Goal: Task Accomplishment & Management: Use online tool/utility

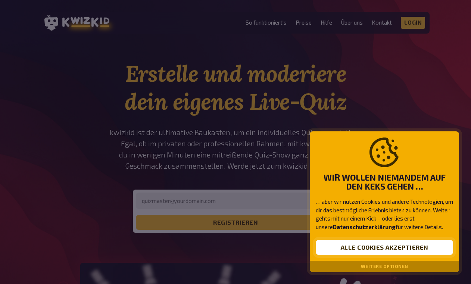
scroll to position [5, 0]
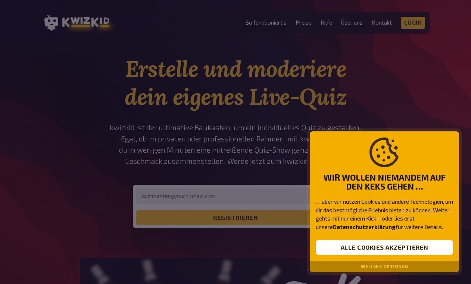
click at [360, 267] on div "Weitere Optionen" at bounding box center [384, 266] width 149 height 11
click at [373, 266] on button "Weitere Optionen" at bounding box center [384, 266] width 47 height 5
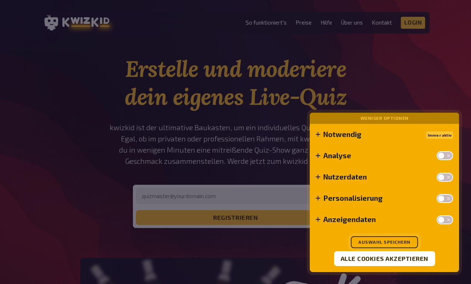
click at [378, 243] on button "Auswahl speichern" at bounding box center [384, 242] width 67 height 12
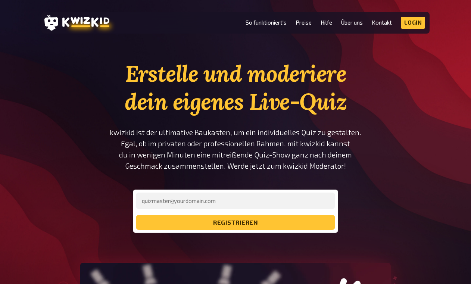
scroll to position [0, 0]
click at [273, 25] on link "So funktioniert's" at bounding box center [266, 22] width 41 height 6
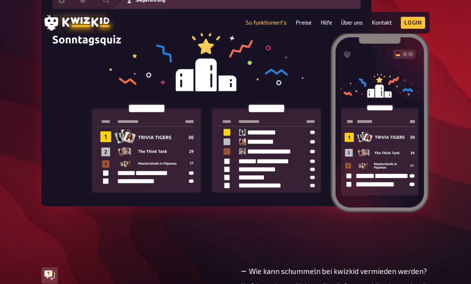
scroll to position [2171, 0]
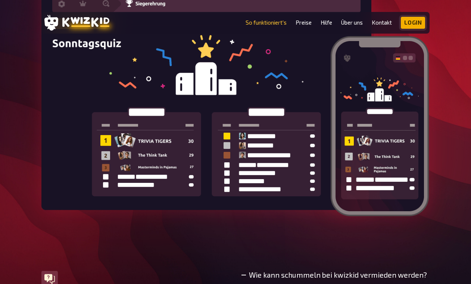
click at [411, 25] on link "Login" at bounding box center [413, 23] width 25 height 12
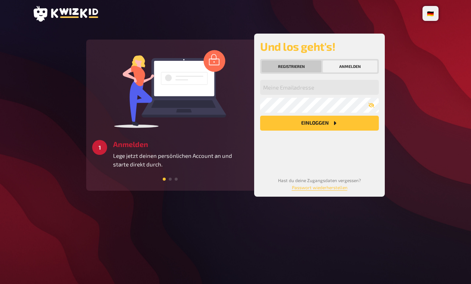
click at [302, 68] on button "Registrieren" at bounding box center [292, 66] width 60 height 12
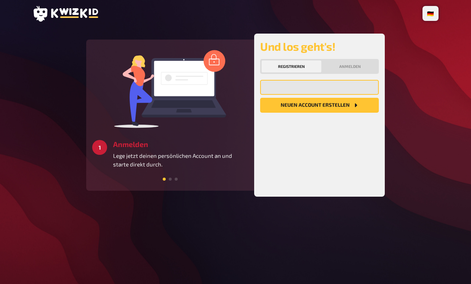
click at [305, 90] on input "email" at bounding box center [319, 87] width 119 height 15
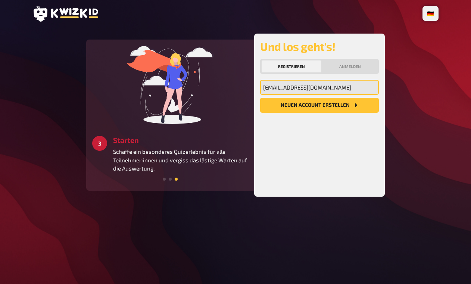
type input "[EMAIL_ADDRESS][DOMAIN_NAME]"
click at [329, 105] on button "Neuen Account Erstellen" at bounding box center [319, 105] width 119 height 15
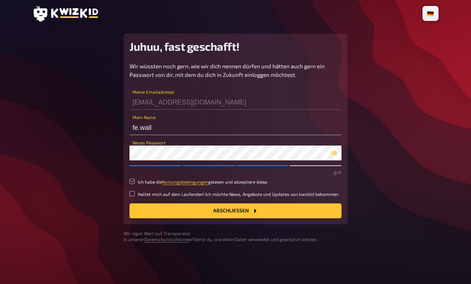
click at [131, 180] on input "Ich habe die Nutzungsbedingungen gelesen und akzeptiere diese." at bounding box center [131, 181] width 5 height 5
checkbox input "true"
click at [182, 213] on button "Abschließen" at bounding box center [235, 210] width 212 height 15
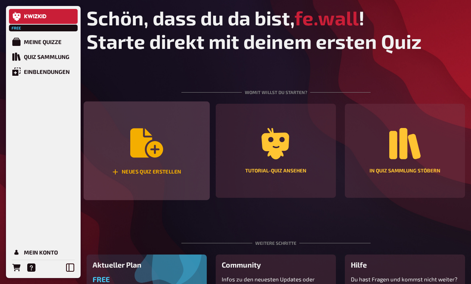
click at [183, 160] on div "Neues Quiz erstellen" at bounding box center [147, 151] width 126 height 99
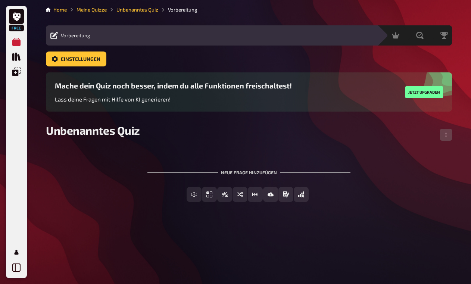
click at [241, 174] on div "Neue Frage hinzufügen" at bounding box center [248, 169] width 203 height 23
click at [238, 172] on div "Neue Frage hinzufügen" at bounding box center [248, 169] width 203 height 23
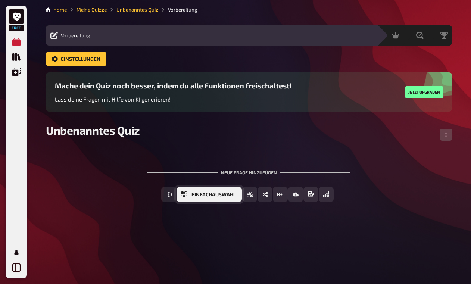
click at [191, 195] on button "Einfachauswahl" at bounding box center [209, 194] width 65 height 15
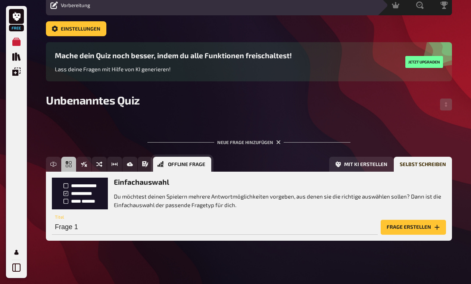
scroll to position [33, 0]
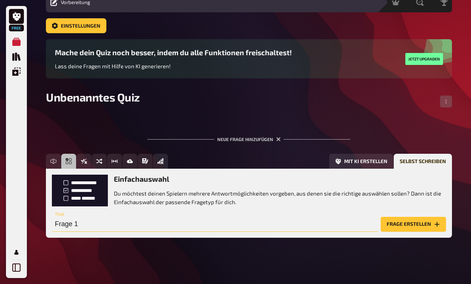
click at [176, 229] on input "Frage 1" at bounding box center [215, 224] width 326 height 15
type input "F"
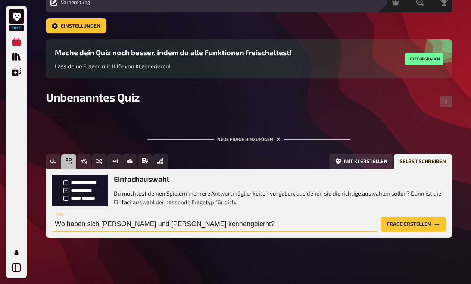
type input "Wo haben sich [PERSON_NAME] und [PERSON_NAME] kennengelernt?"
click at [413, 227] on button "Frage erstellen" at bounding box center [413, 224] width 65 height 15
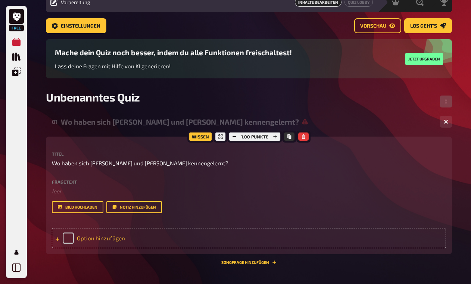
click at [294, 239] on div "Option hinzufügen" at bounding box center [249, 238] width 394 height 20
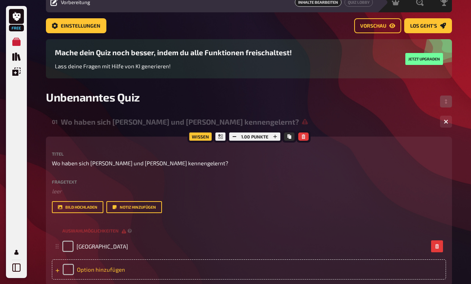
click at [241, 269] on div "Option hinzufügen" at bounding box center [249, 269] width 394 height 20
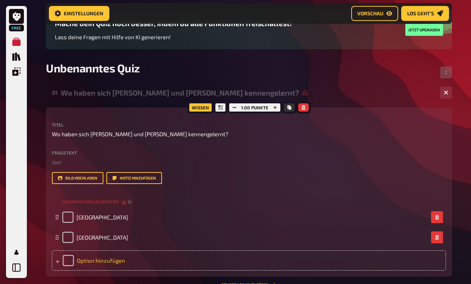
scroll to position [93, 0]
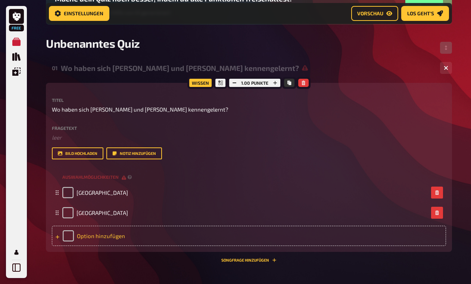
click at [160, 240] on div "Option hinzufügen" at bounding box center [249, 236] width 394 height 20
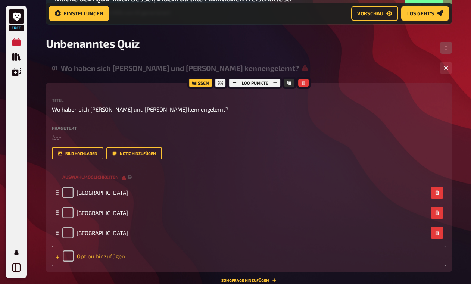
click at [148, 260] on div "Option hinzufügen" at bounding box center [249, 256] width 394 height 20
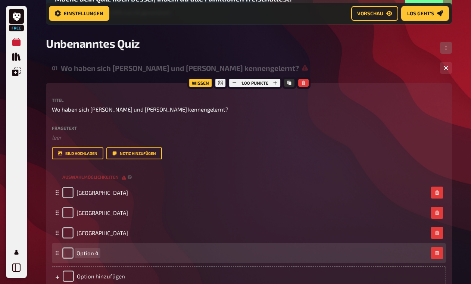
click at [144, 252] on div "Option 4" at bounding box center [245, 252] width 366 height 11
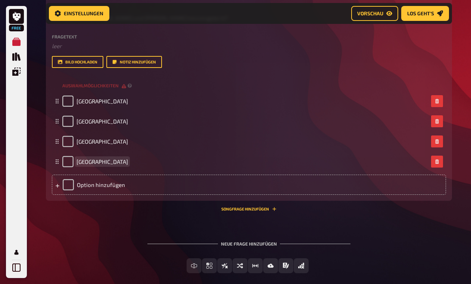
scroll to position [186, 0]
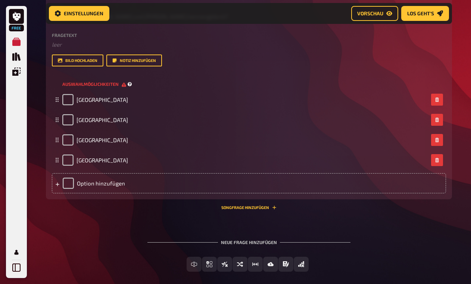
click at [122, 84] on span "Auswahlmöglichkeiten" at bounding box center [94, 84] width 64 height 6
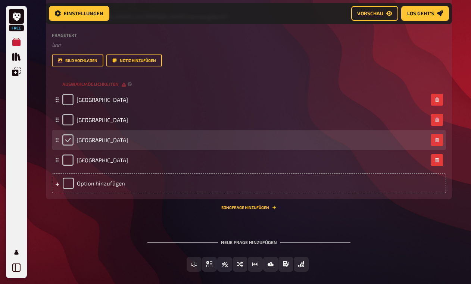
click at [68, 139] on input "checkbox" at bounding box center [67, 139] width 11 height 11
checkbox input "true"
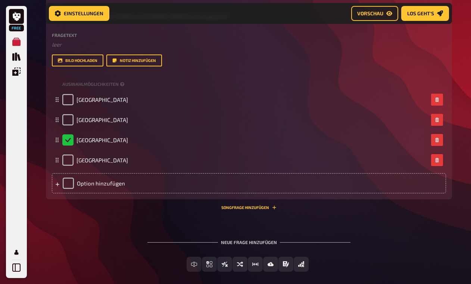
click at [239, 242] on div "Neue Frage hinzufügen" at bounding box center [248, 239] width 203 height 23
click at [228, 242] on div "Neue Frage hinzufügen" at bounding box center [248, 239] width 203 height 23
click at [259, 243] on div "Neue Frage hinzufügen" at bounding box center [248, 239] width 203 height 23
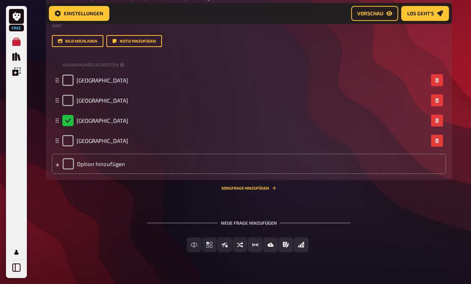
scroll to position [211, 0]
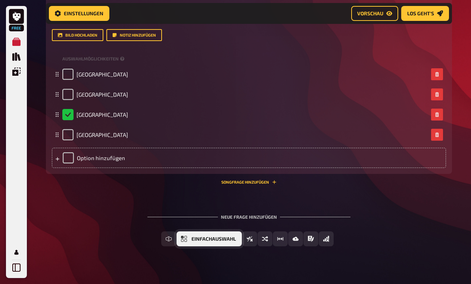
click at [227, 240] on span "Einfachauswahl" at bounding box center [213, 239] width 44 height 5
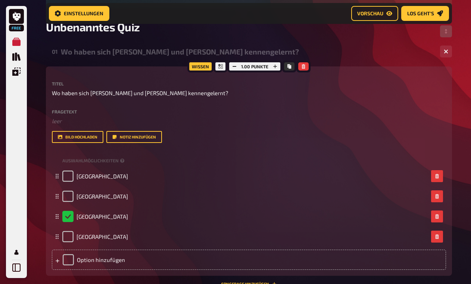
scroll to position [109, 0]
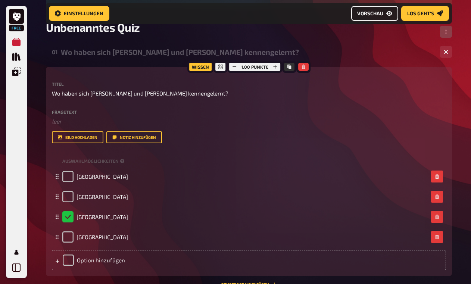
click at [386, 14] on link "Vorschau" at bounding box center [374, 13] width 47 height 15
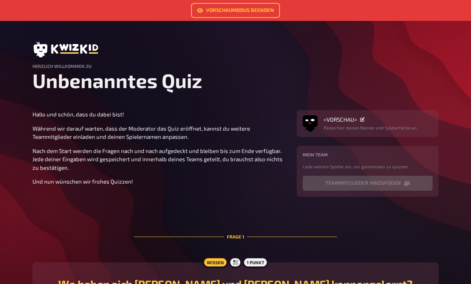
click at [187, 84] on h1 "Unbenanntes Quiz" at bounding box center [235, 81] width 406 height 24
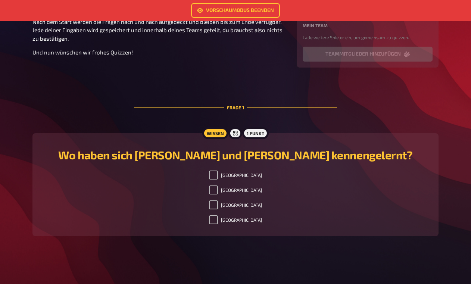
scroll to position [129, 0]
click at [218, 206] on input "Griechenland" at bounding box center [213, 204] width 9 height 9
checkbox input "false"
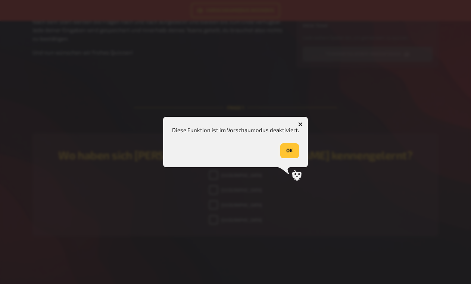
click at [293, 150] on button "OK" at bounding box center [289, 150] width 19 height 15
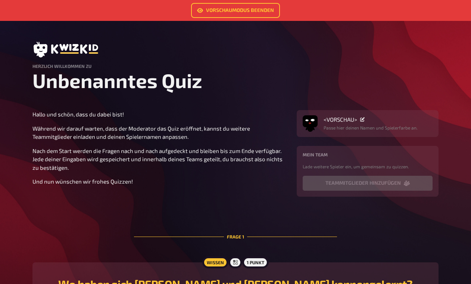
scroll to position [0, 0]
click at [223, 9] on link "Vorschaumodus beenden" at bounding box center [235, 10] width 89 height 15
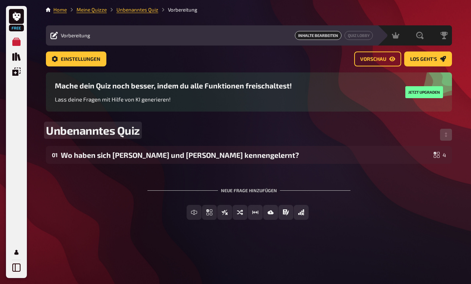
click at [136, 130] on span "Unbenanntes Quiz" at bounding box center [93, 130] width 94 height 13
click at [138, 133] on span "Unbenanntes Quiz" at bounding box center [93, 130] width 94 height 13
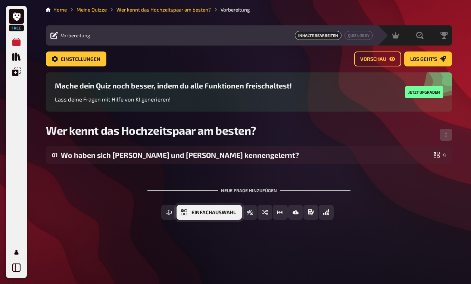
click at [209, 214] on span "Einfachauswahl" at bounding box center [213, 212] width 44 height 5
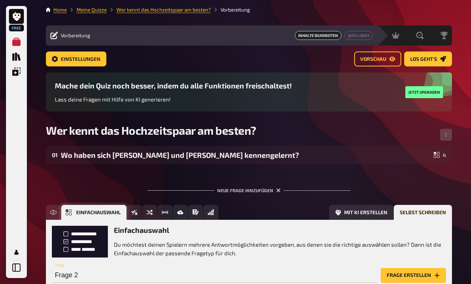
scroll to position [52, 0]
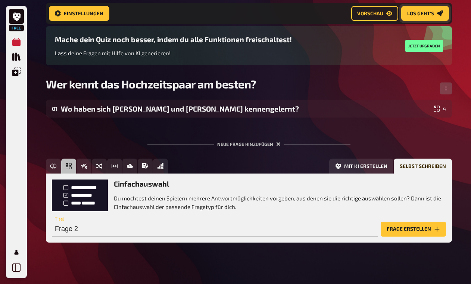
click at [426, 16] on link "Los geht's" at bounding box center [425, 13] width 48 height 15
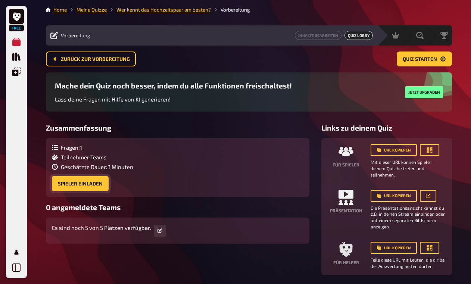
click at [102, 185] on button "Spieler einladen" at bounding box center [80, 183] width 57 height 15
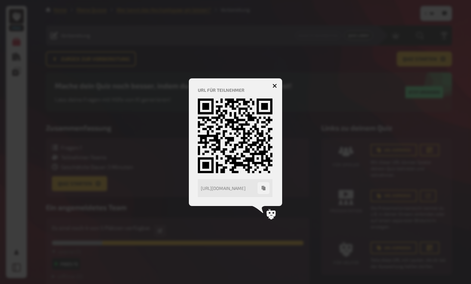
click at [276, 86] on icon "button" at bounding box center [274, 86] width 4 height 4
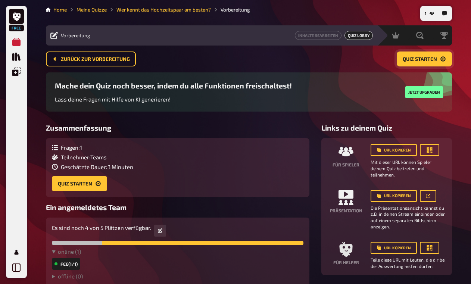
click at [412, 59] on span "Quiz starten" at bounding box center [420, 59] width 34 height 5
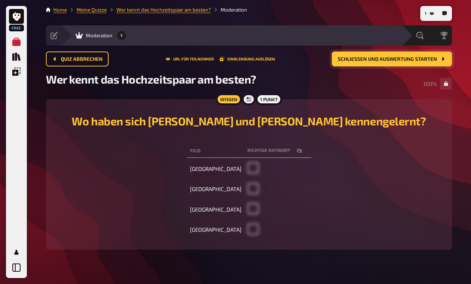
click at [425, 62] on button "Schließen und Auswertung starten" at bounding box center [392, 58] width 120 height 15
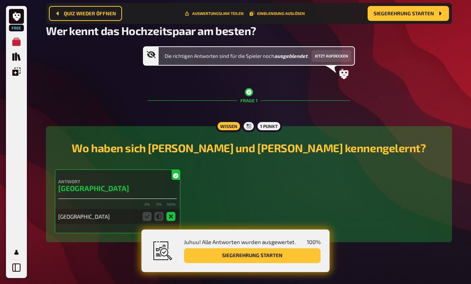
scroll to position [60, 0]
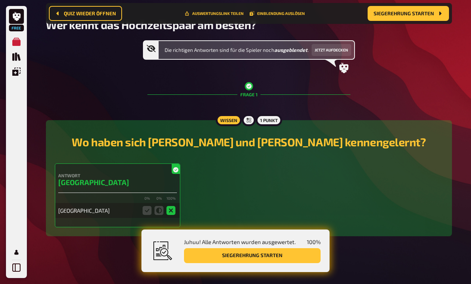
click at [297, 251] on button "Siegerehrung starten" at bounding box center [252, 255] width 137 height 15
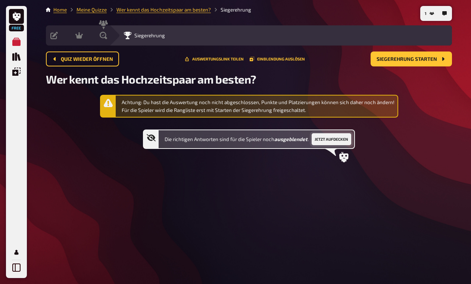
click at [344, 137] on button "Jetzt aufdecken" at bounding box center [332, 139] width 40 height 12
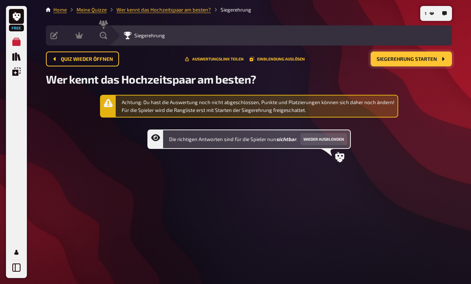
click at [414, 61] on span "Siegerehrung starten" at bounding box center [407, 59] width 60 height 5
click at [111, 59] on span "Quiz wieder öffnen" at bounding box center [87, 59] width 52 height 5
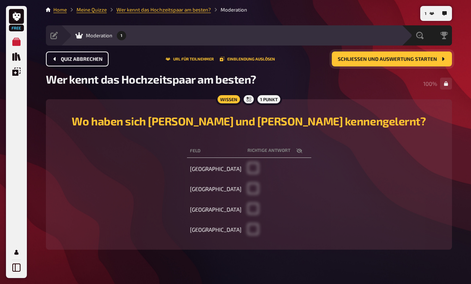
click at [98, 58] on span "Quiz abbrechen" at bounding box center [82, 59] width 42 height 5
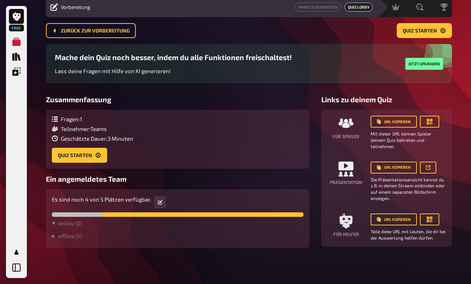
scroll to position [28, 0]
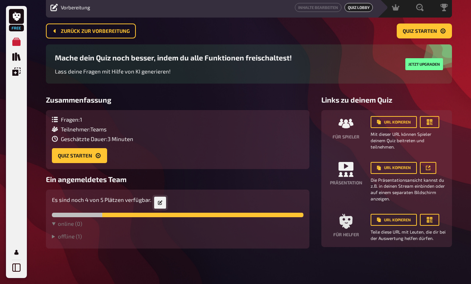
click at [162, 203] on link at bounding box center [160, 203] width 12 height 12
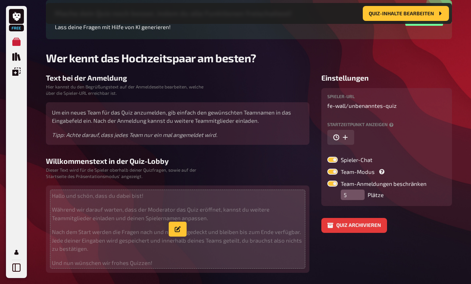
scroll to position [78, 0]
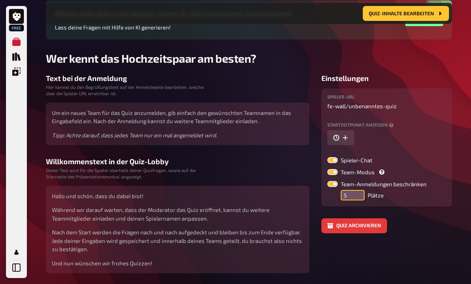
type input "6"
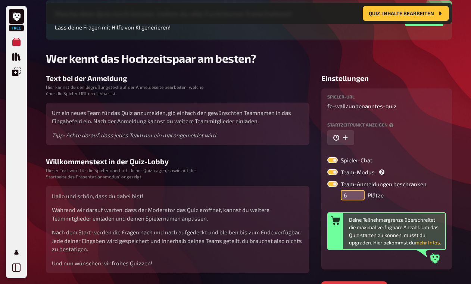
click at [359, 193] on input "6" at bounding box center [353, 195] width 24 height 10
click at [433, 257] on icon at bounding box center [435, 258] width 10 height 10
click at [431, 240] on button "mehr Infos" at bounding box center [427, 242] width 25 height 7
